Goal: Task Accomplishment & Management: Use online tool/utility

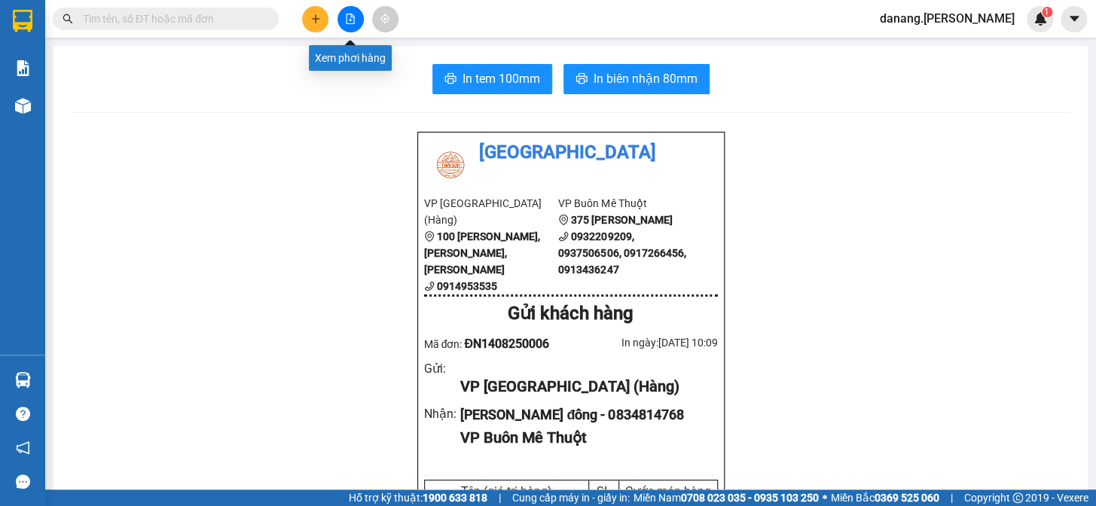
click at [349, 20] on icon "file-add" at bounding box center [351, 19] width 8 height 11
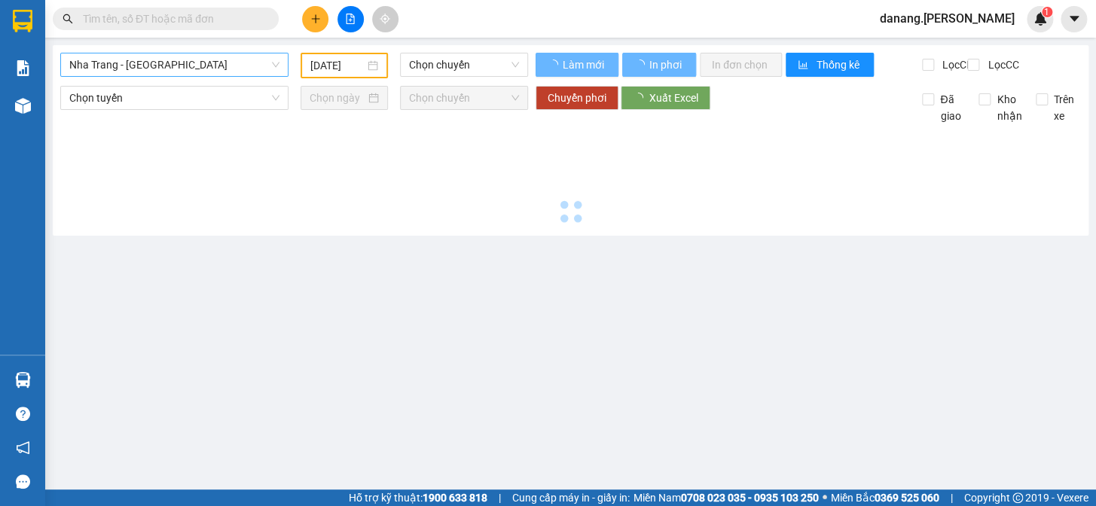
type input "[DATE]"
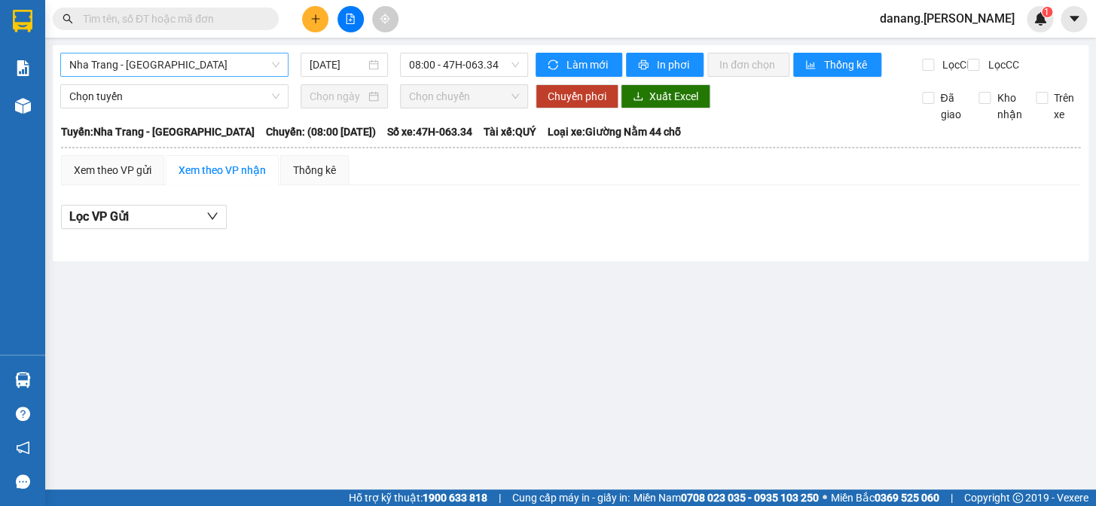
click at [235, 63] on span "Nha Trang - [GEOGRAPHIC_DATA]" at bounding box center [174, 64] width 210 height 23
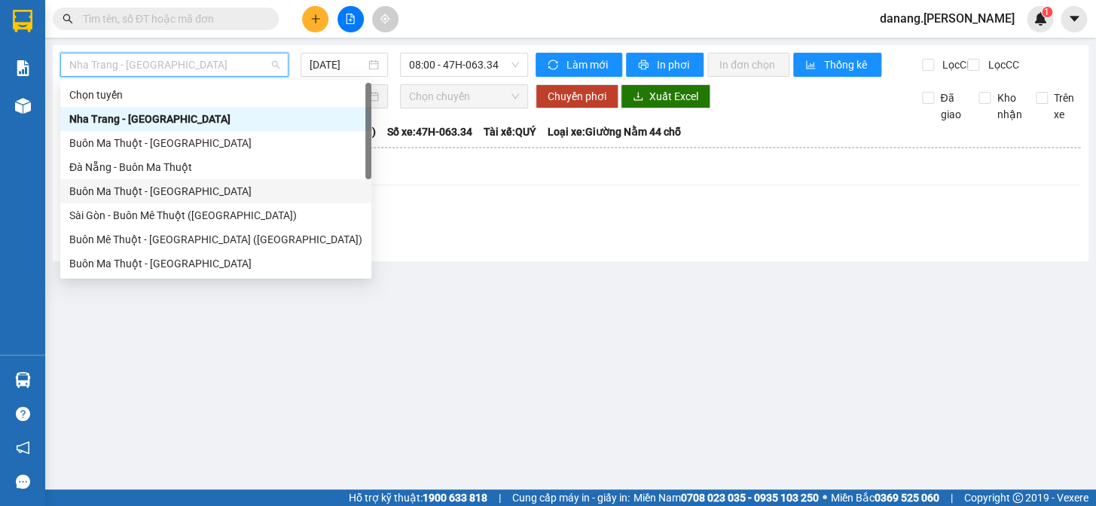
click at [127, 190] on div "Buôn Ma Thuột - [GEOGRAPHIC_DATA]" at bounding box center [215, 191] width 293 height 17
type input "[DATE]"
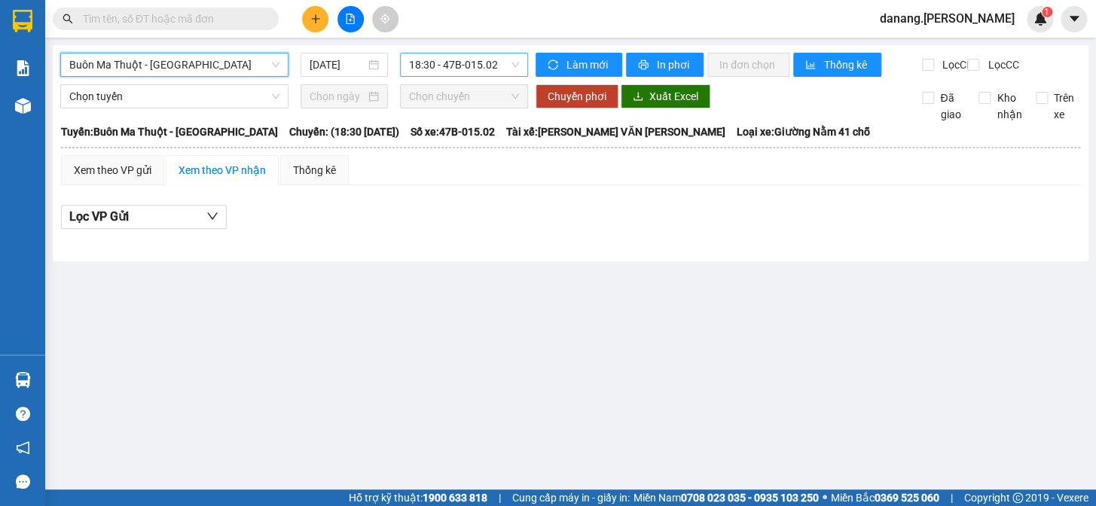
click at [475, 66] on span "18:30 - 47B-015.02" at bounding box center [464, 64] width 110 height 23
